Goal: Find contact information: Find contact information

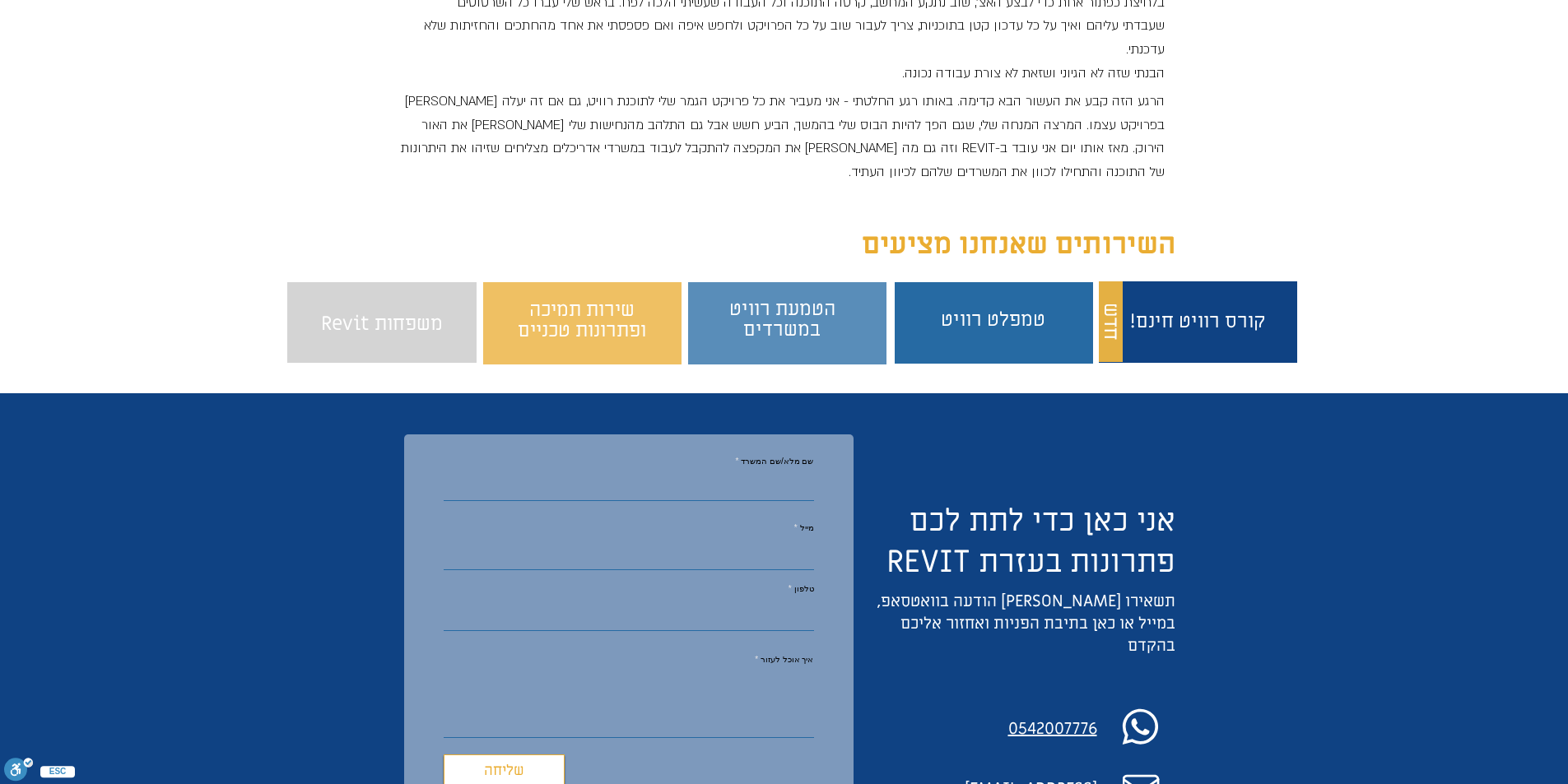
scroll to position [1645, 0]
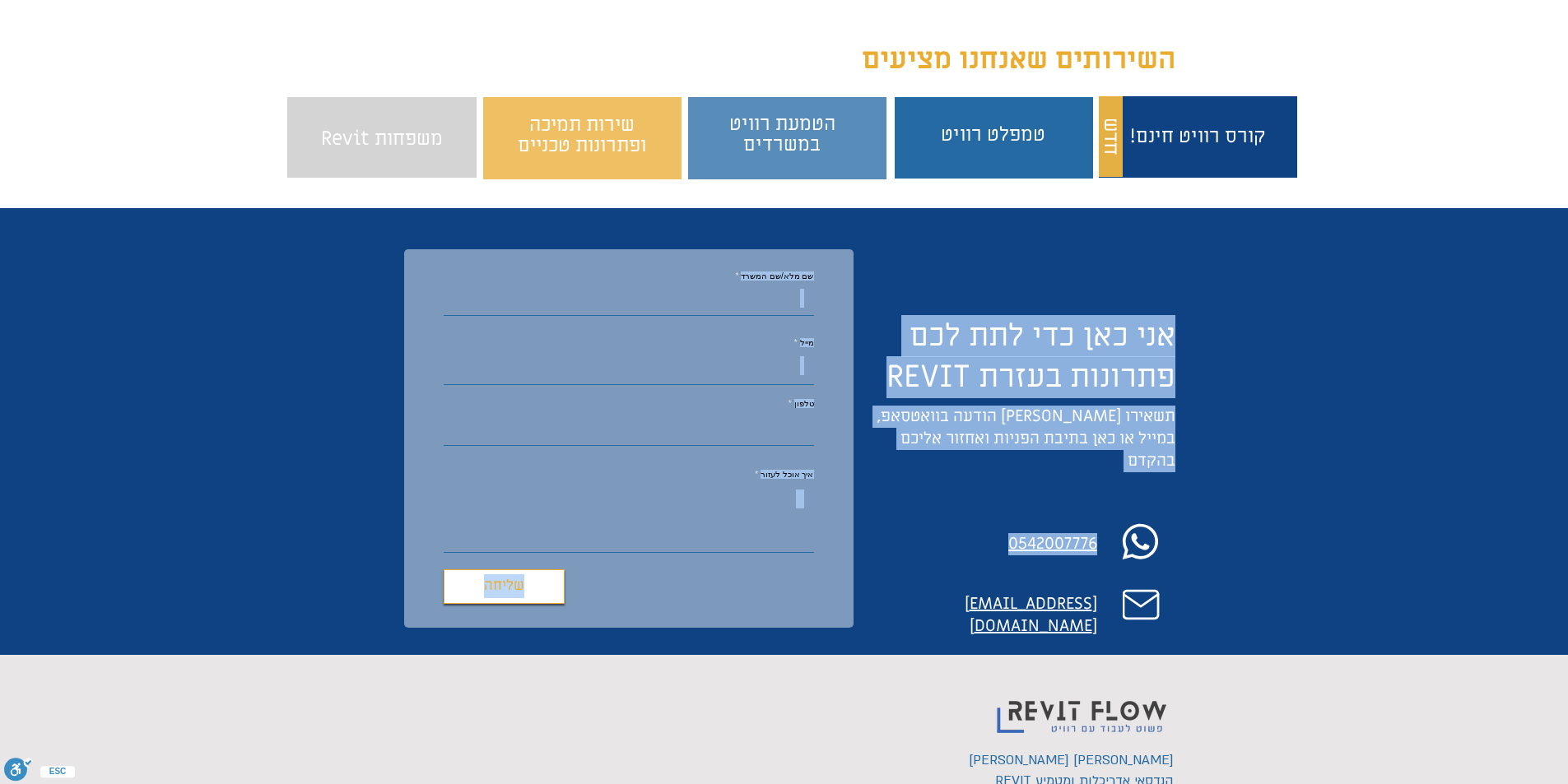
drag, startPoint x: 977, startPoint y: 499, endPoint x: 1099, endPoint y: 504, distance: 122.1
click at [1099, 504] on div "שם מלא/שם המשרד מייל טלפון איך אוכל לעזור שליחה תודה, אחזור אליך בהקדם! אני כאן…" at bounding box center [784, 431] width 1568 height 447
click at [972, 512] on div "main content" at bounding box center [784, 431] width 1568 height 447
drag, startPoint x: 970, startPoint y: 512, endPoint x: 1038, endPoint y: 501, distance: 68.9
click at [1038, 501] on div "שם מלא/שם המשרד מייל טלפון איך אוכל לעזור שליחה תודה, אחזור אליך בהקדם! אני כאן…" at bounding box center [784, 431] width 1568 height 447
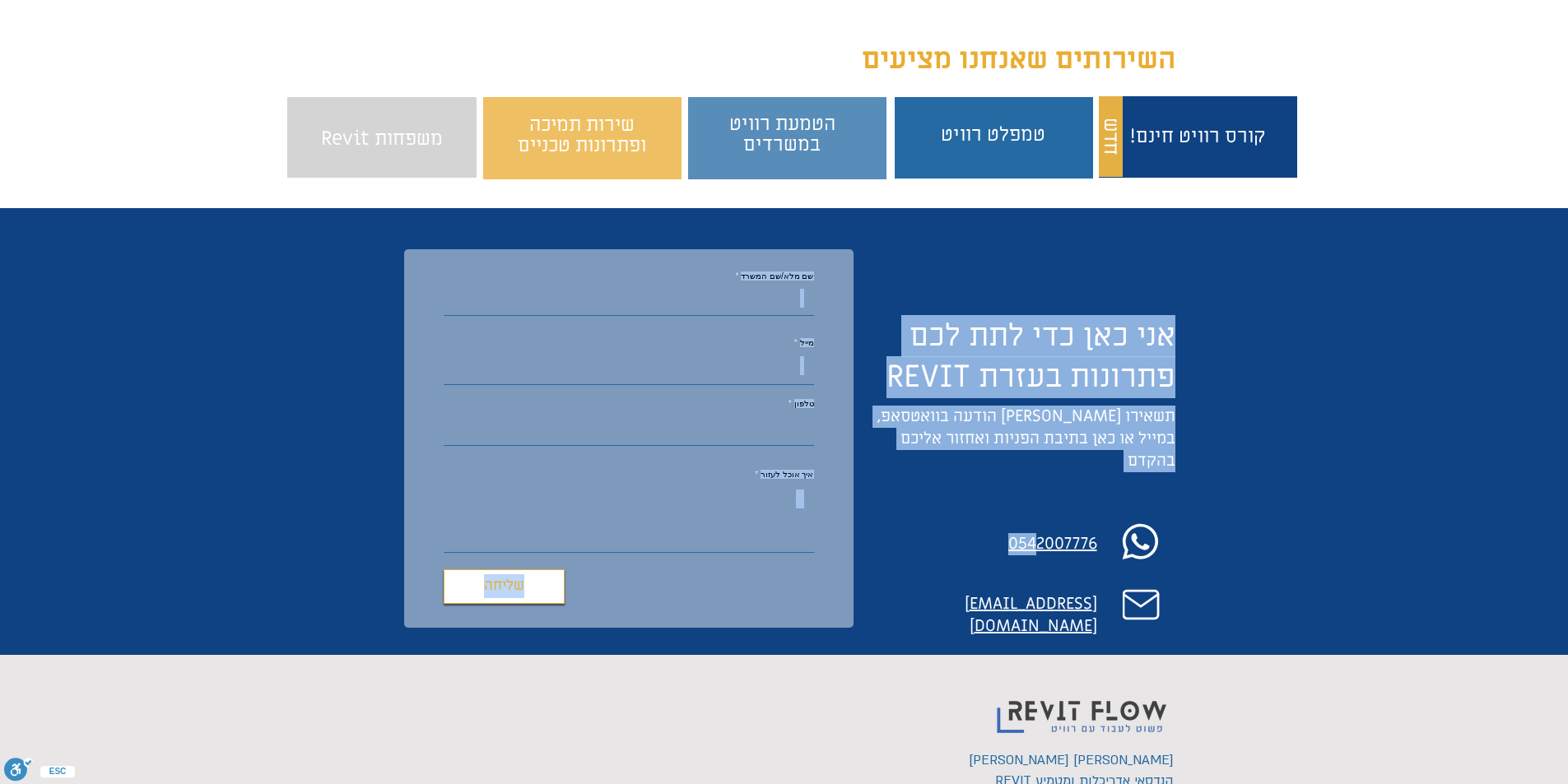
click at [1067, 524] on div "main content" at bounding box center [784, 431] width 1568 height 447
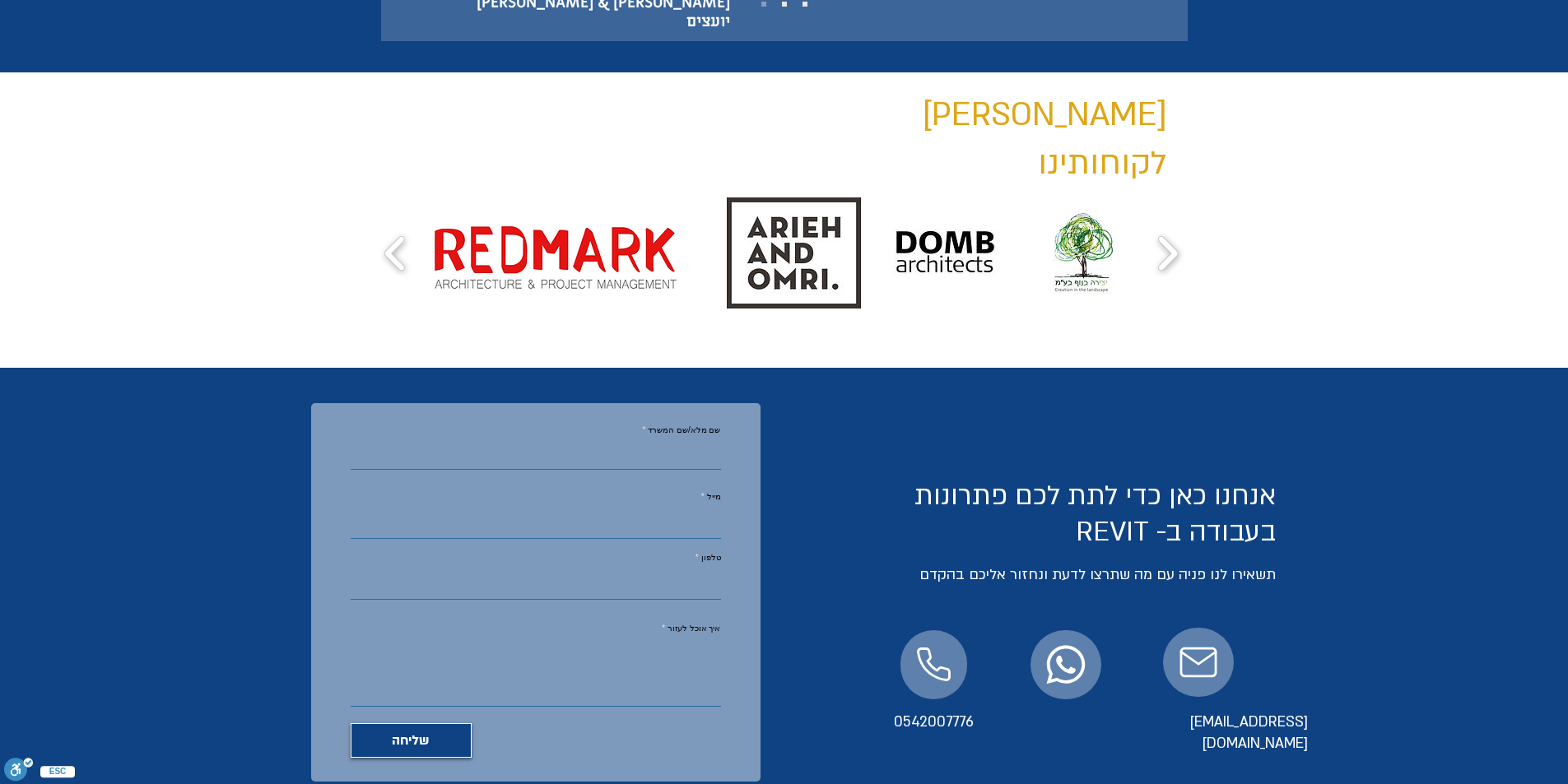
scroll to position [3372, 0]
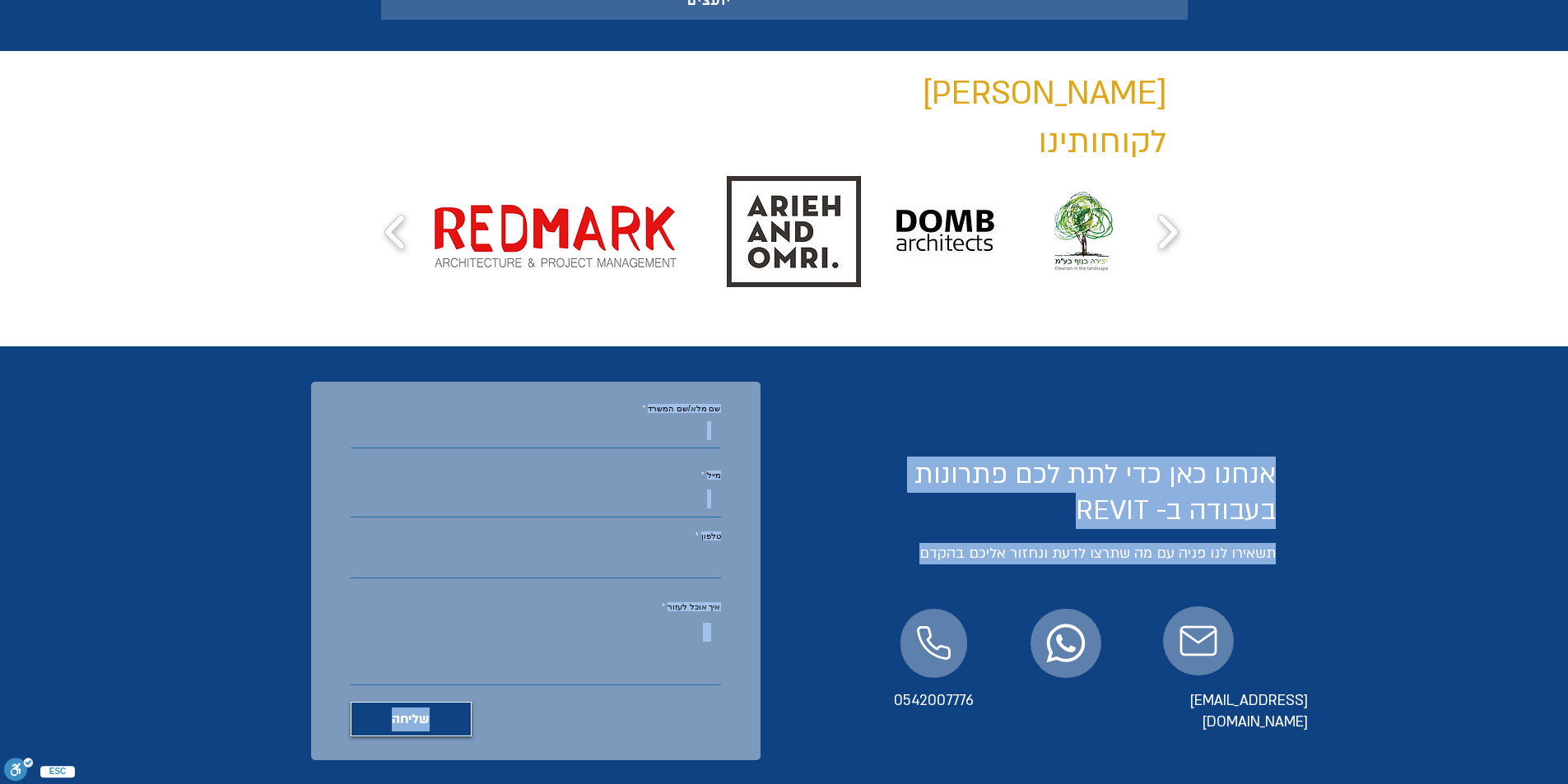
drag, startPoint x: 862, startPoint y: 558, endPoint x: 988, endPoint y: 553, distance: 126.1
click at [988, 553] on div "שם מלא/שם המשרד [PERSON_NAME] איך אוכל לעזור שליחה תודה, אחזור אליך בהקדם! אנחנ…" at bounding box center [784, 570] width 1568 height 447
